Goal: Check status: Check status

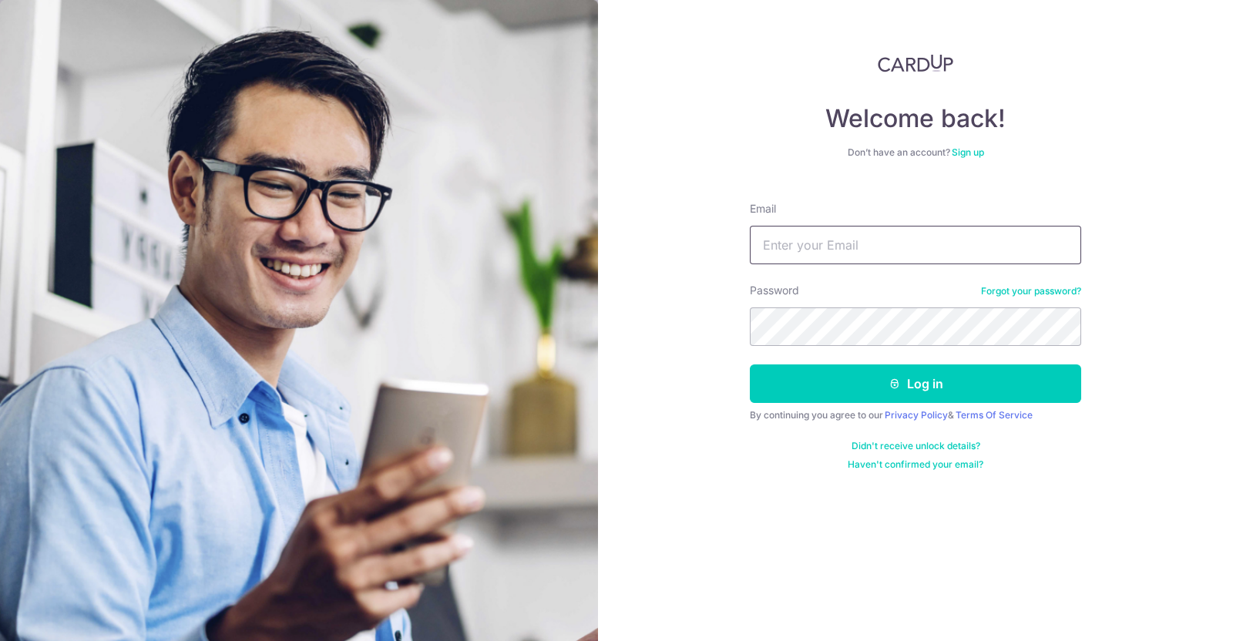
click at [883, 248] on input "Email" at bounding box center [915, 245] width 331 height 39
type input "[PERSON_NAME][EMAIL_ADDRESS][DOMAIN_NAME]"
click at [750, 365] on button "Log in" at bounding box center [915, 384] width 331 height 39
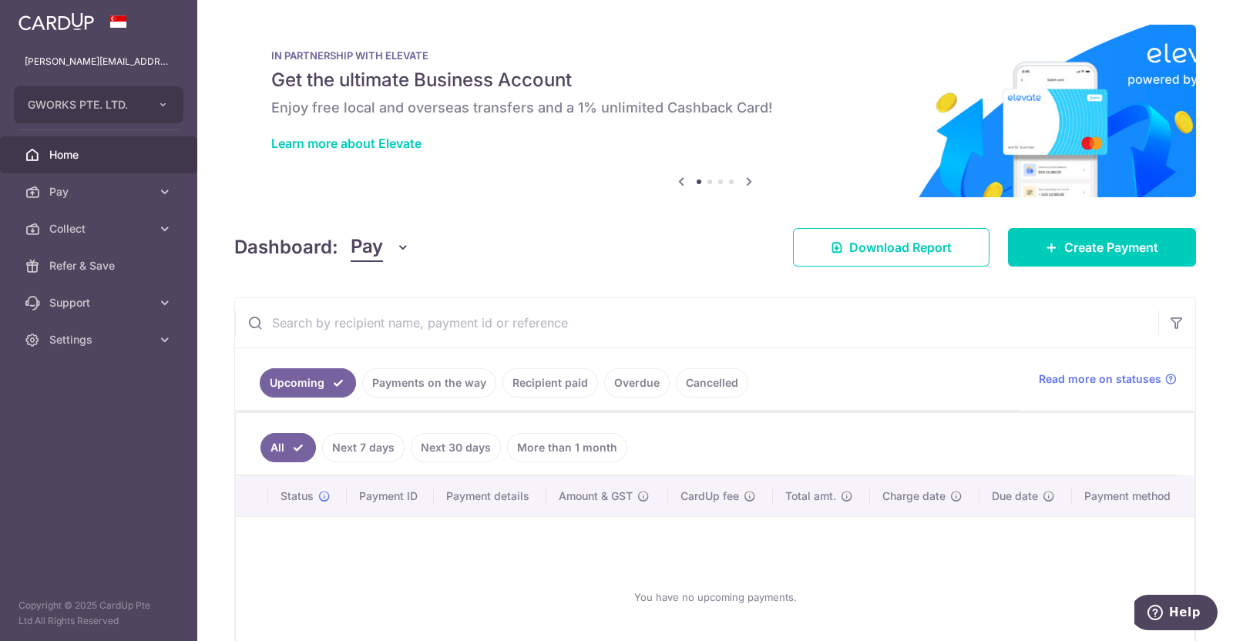
scroll to position [96, 0]
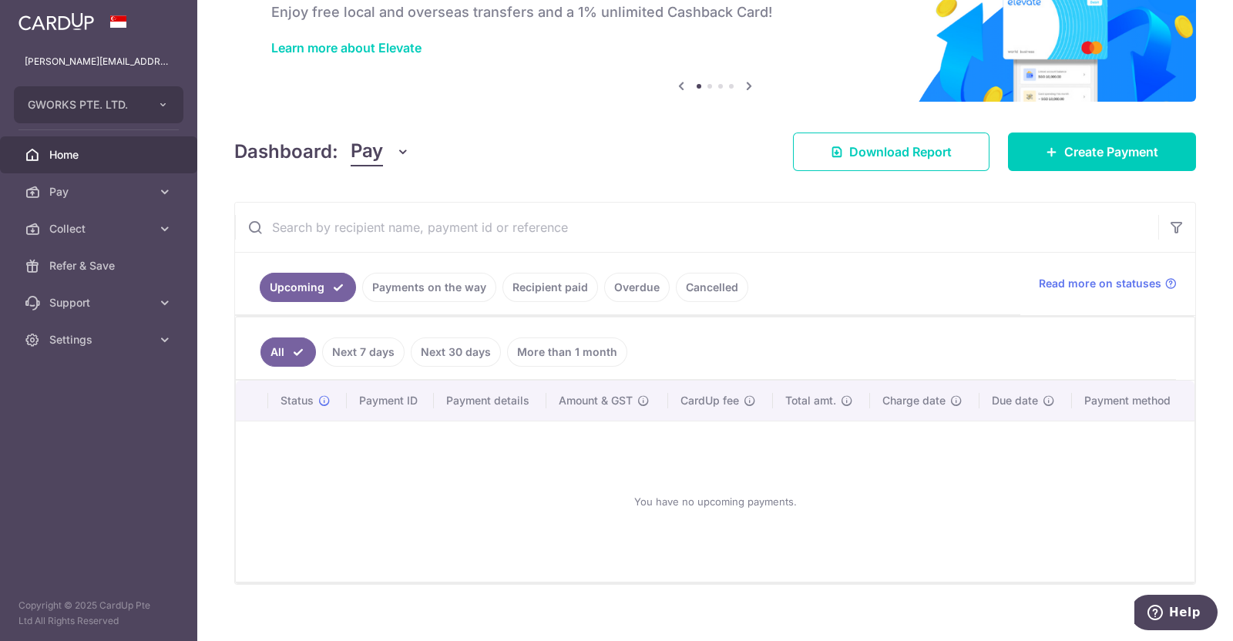
click at [439, 284] on link "Payments on the way" at bounding box center [429, 287] width 134 height 29
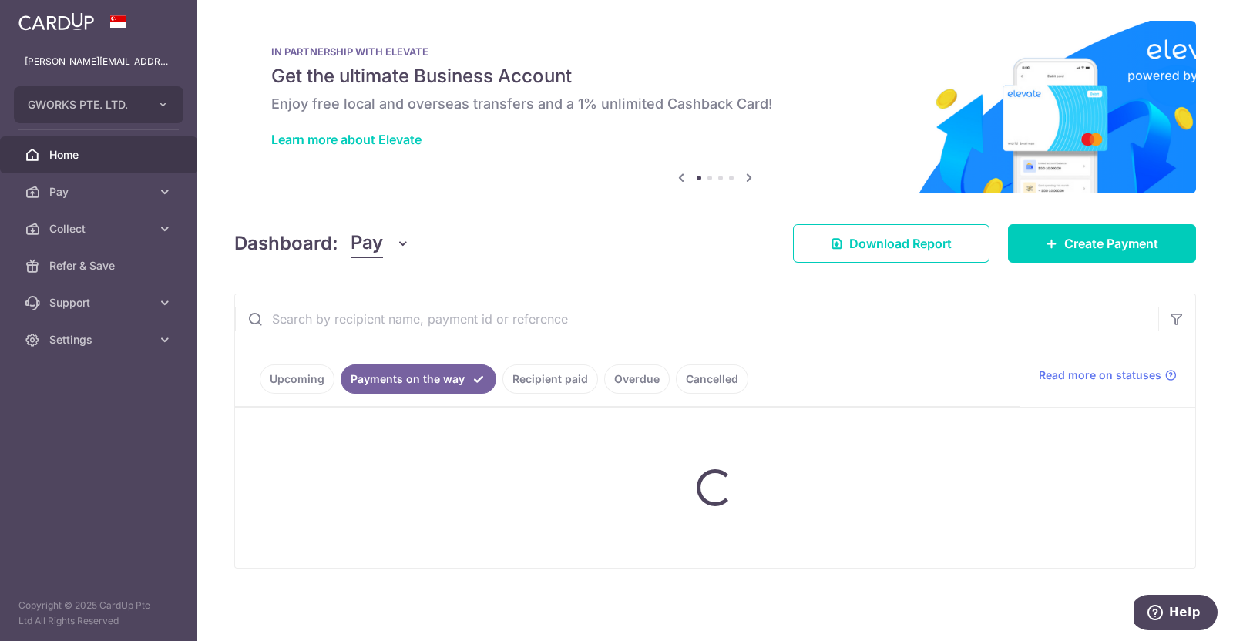
scroll to position [45, 0]
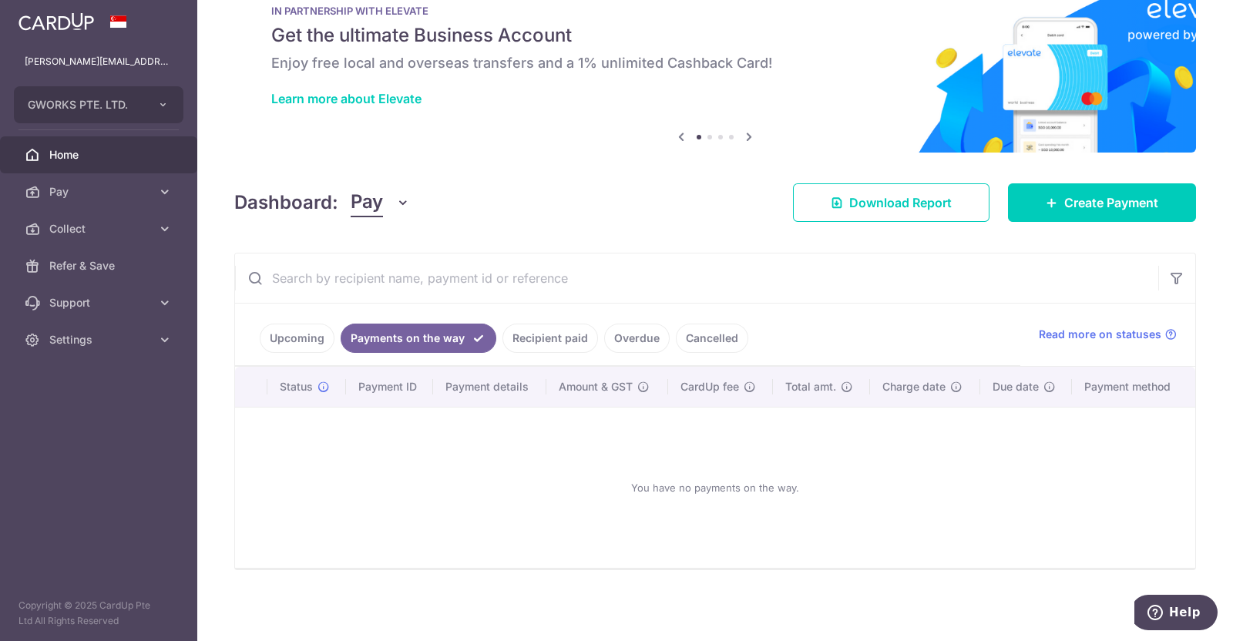
click at [550, 338] on link "Recipient paid" at bounding box center [551, 338] width 96 height 29
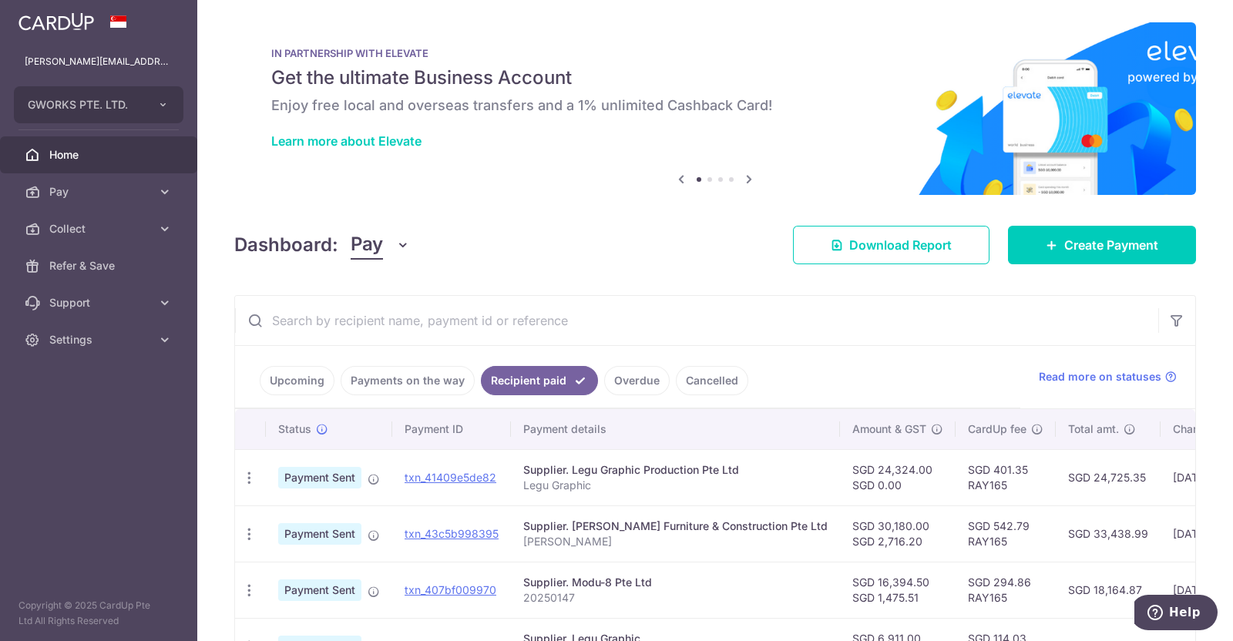
scroll to position [96, 0]
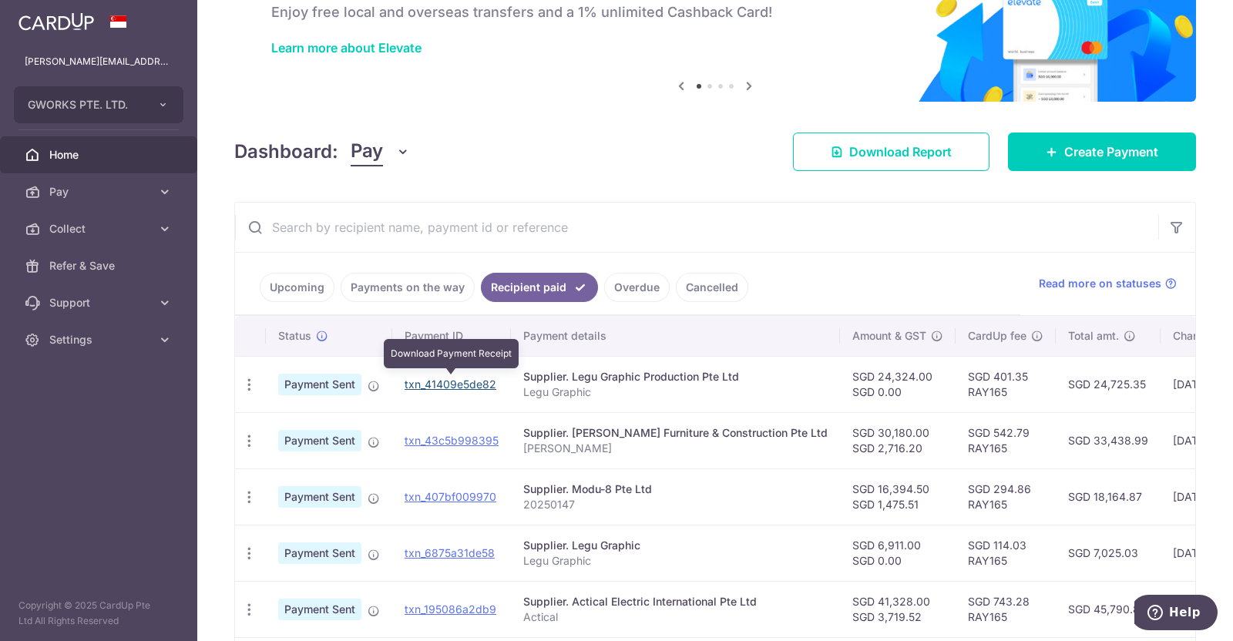
click at [474, 382] on link "txn_41409e5de82" at bounding box center [451, 384] width 92 height 13
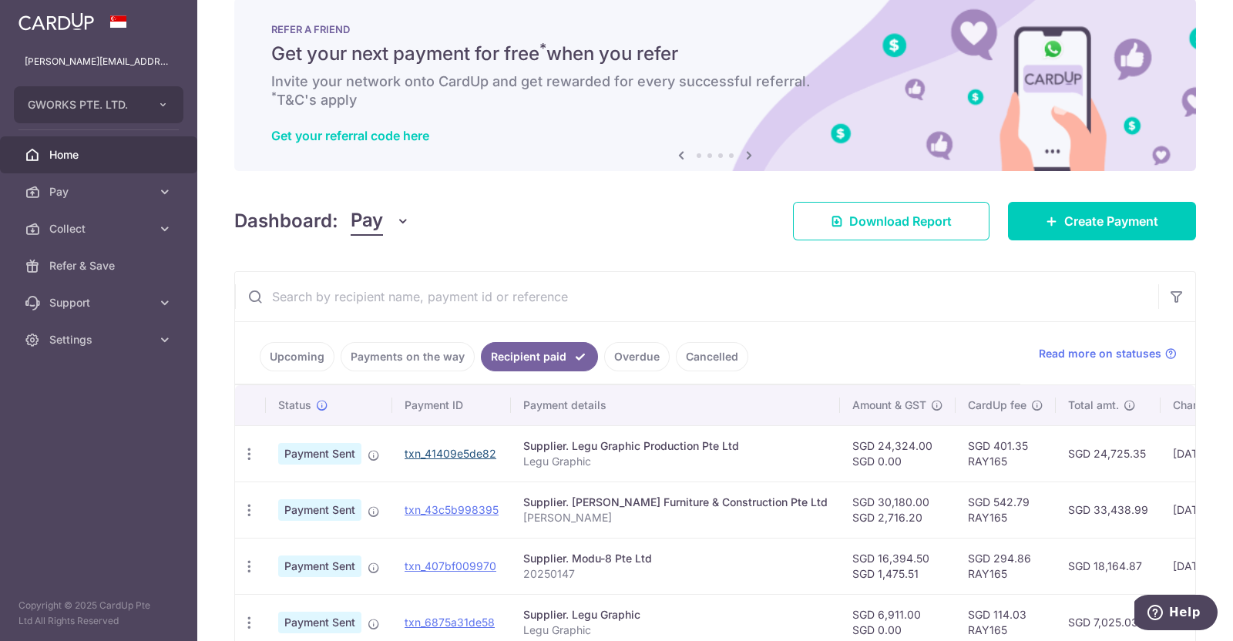
scroll to position [0, 0]
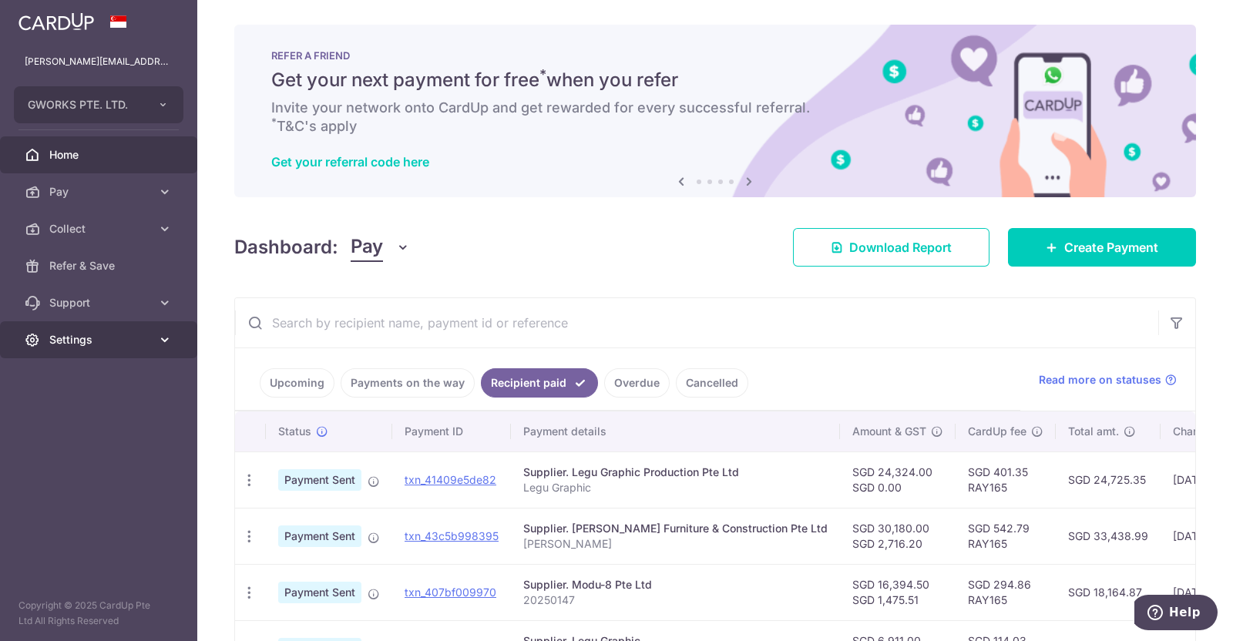
click at [92, 325] on link "Settings" at bounding box center [98, 339] width 197 height 37
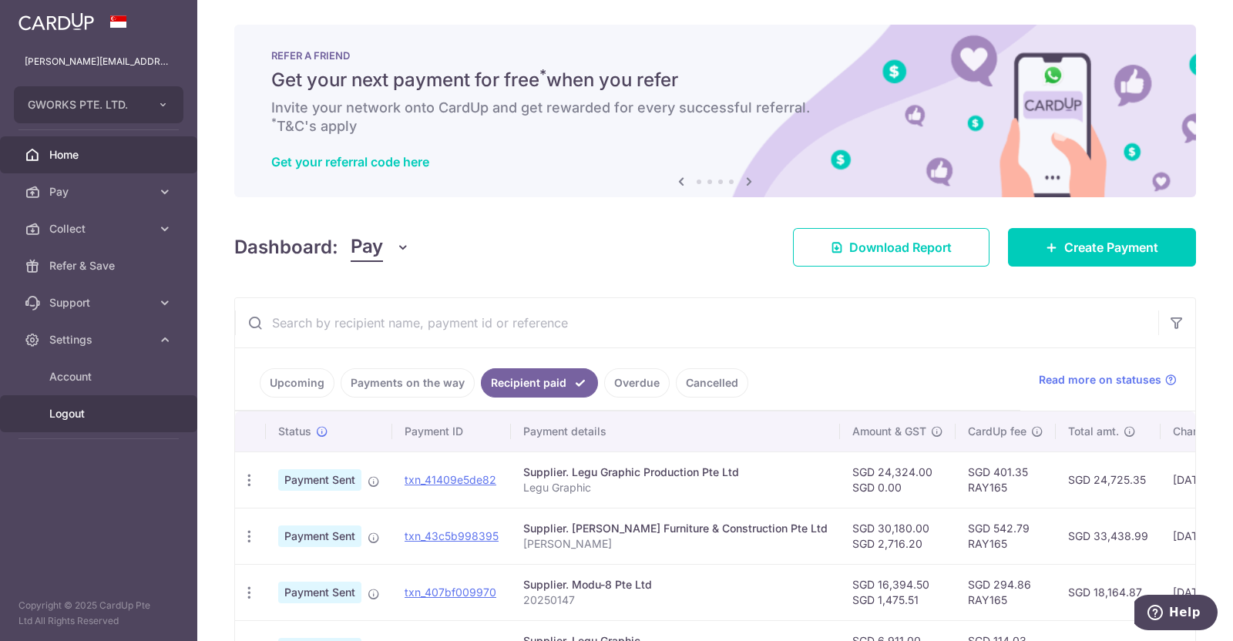
click at [73, 415] on span "Logout" at bounding box center [100, 413] width 102 height 15
